Goal: Transaction & Acquisition: Download file/media

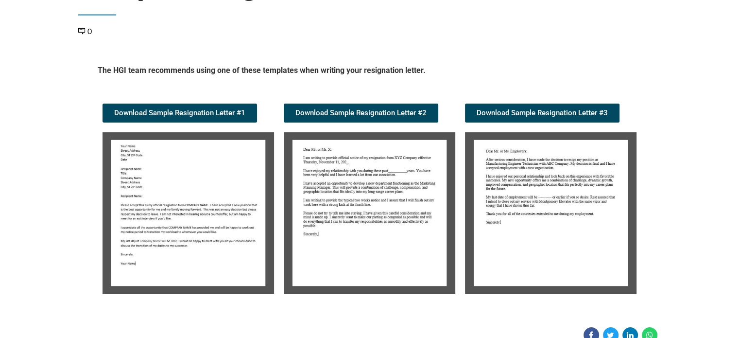
scroll to position [95, 0]
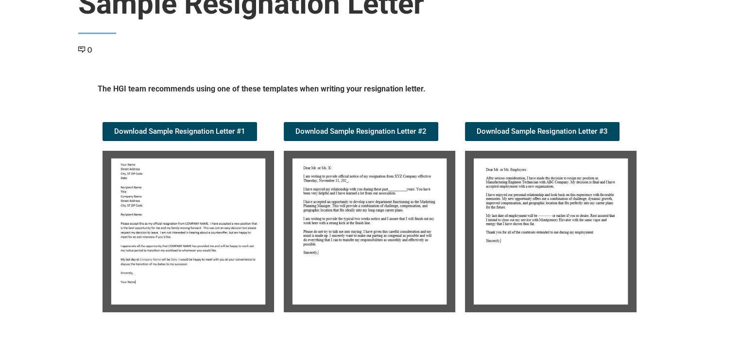
click at [186, 186] on img at bounding box center [189, 231] width 172 height 161
click at [183, 206] on img at bounding box center [189, 231] width 172 height 161
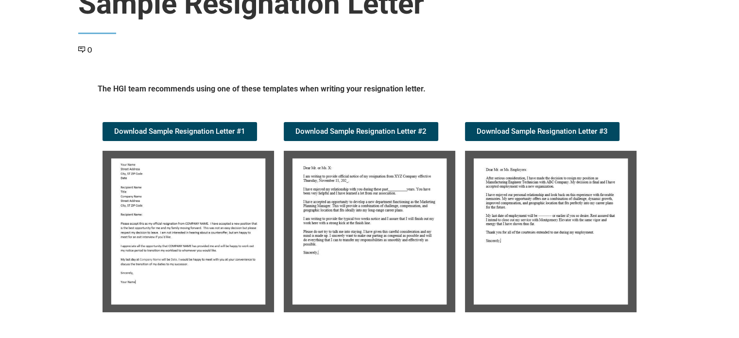
click at [183, 206] on img at bounding box center [189, 231] width 172 height 161
click at [189, 220] on img at bounding box center [189, 231] width 172 height 161
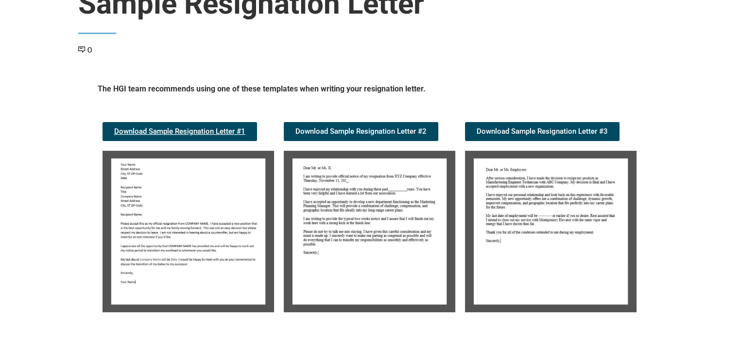
click at [152, 131] on span "Download Sample Resignation Letter #1" at bounding box center [179, 131] width 131 height 7
click at [360, 193] on img at bounding box center [370, 231] width 172 height 161
click at [535, 194] on img at bounding box center [551, 231] width 172 height 161
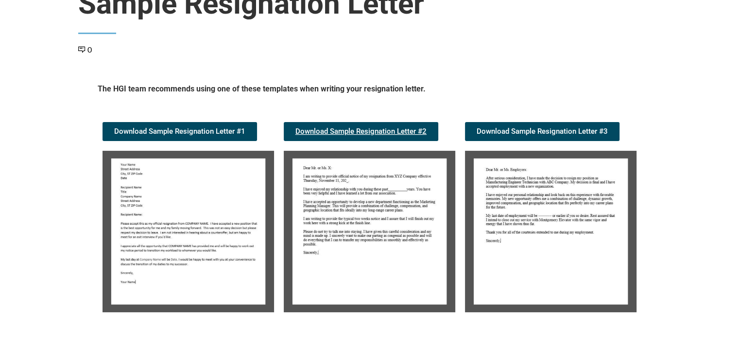
click at [393, 128] on span "Download Sample Resignation Letter #2" at bounding box center [360, 131] width 131 height 7
click at [545, 128] on span "Download Sample Resignation Letter #3" at bounding box center [542, 131] width 131 height 7
